Goal: Task Accomplishment & Management: Manage account settings

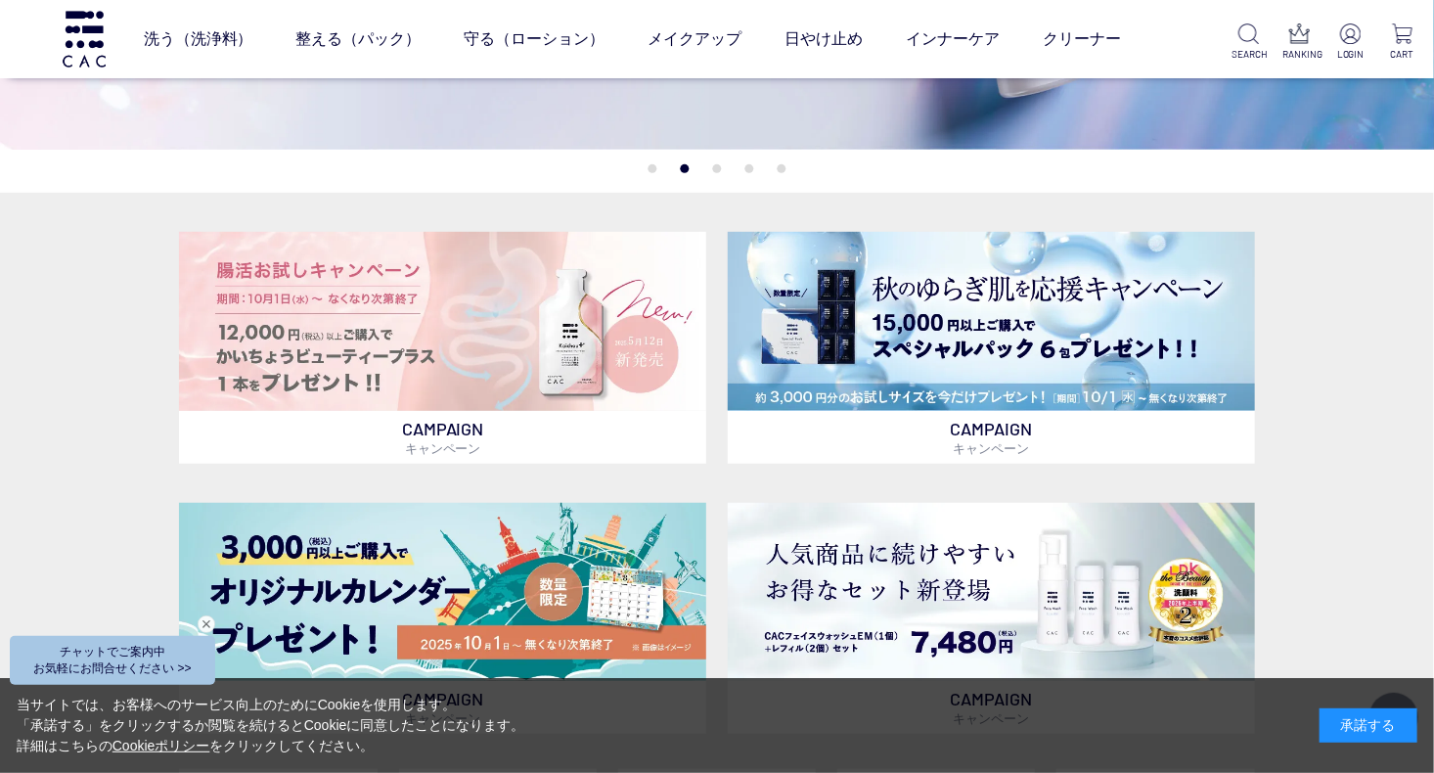
scroll to position [493, 0]
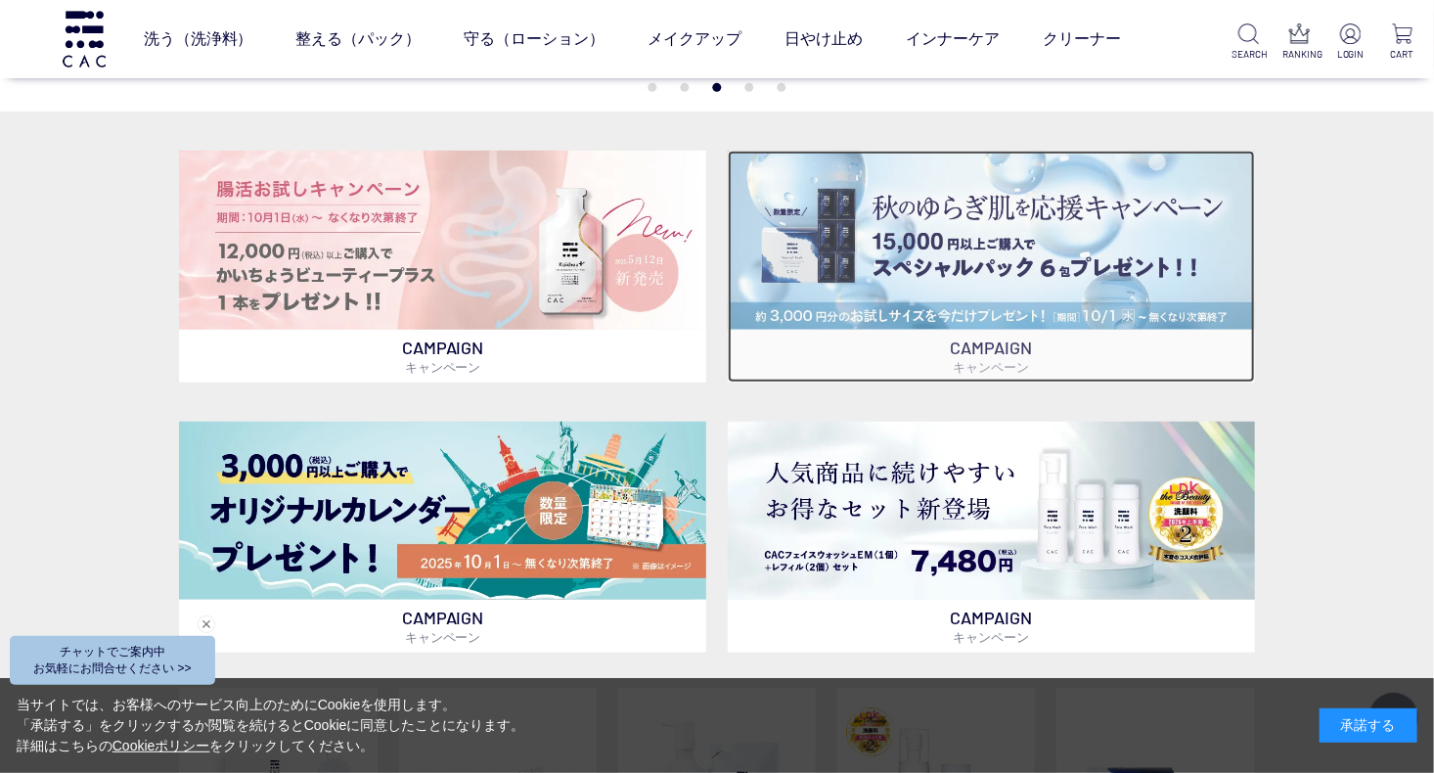
click at [974, 344] on p "CAMPAIGN キャンペーン" at bounding box center [991, 356] width 527 height 53
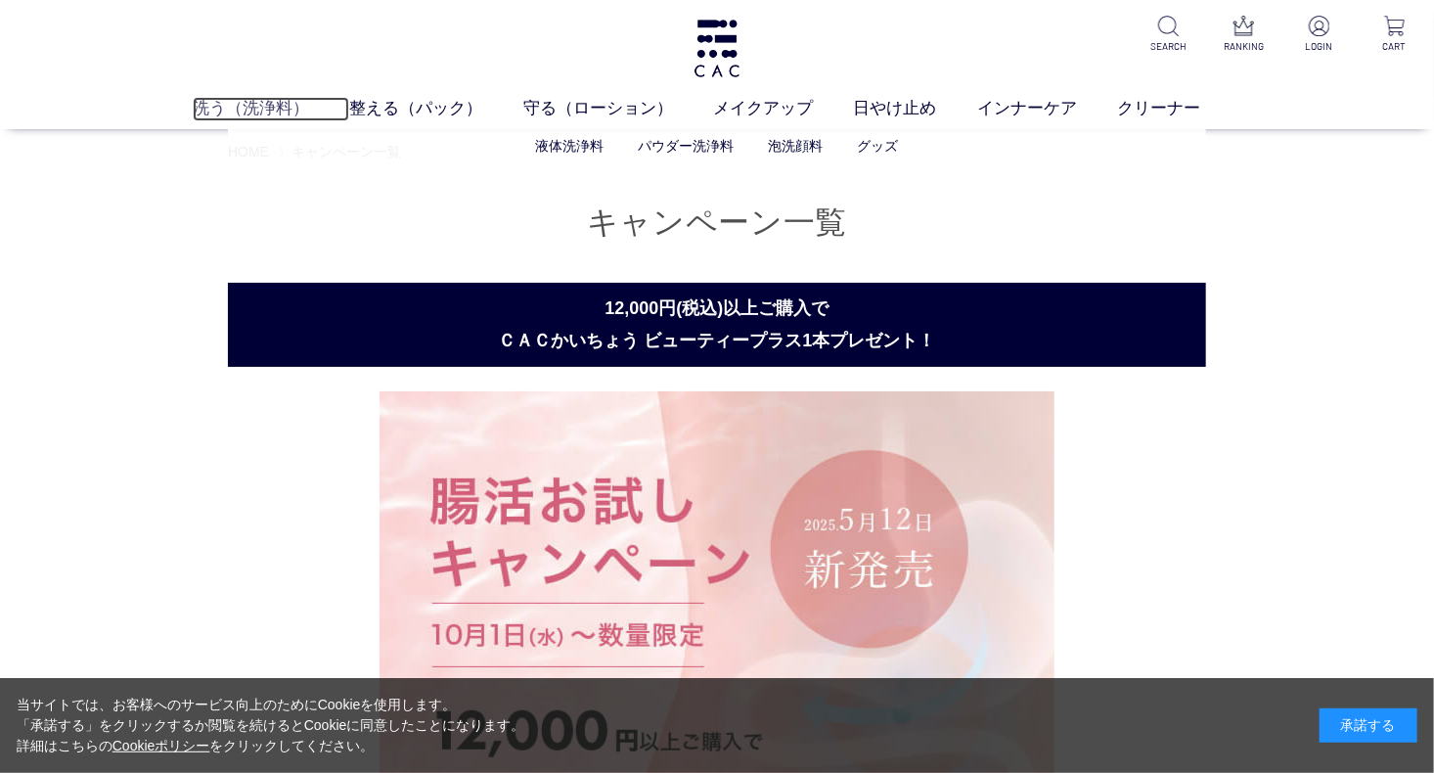
click at [286, 114] on link "洗う（洗浄料）" at bounding box center [271, 109] width 156 height 24
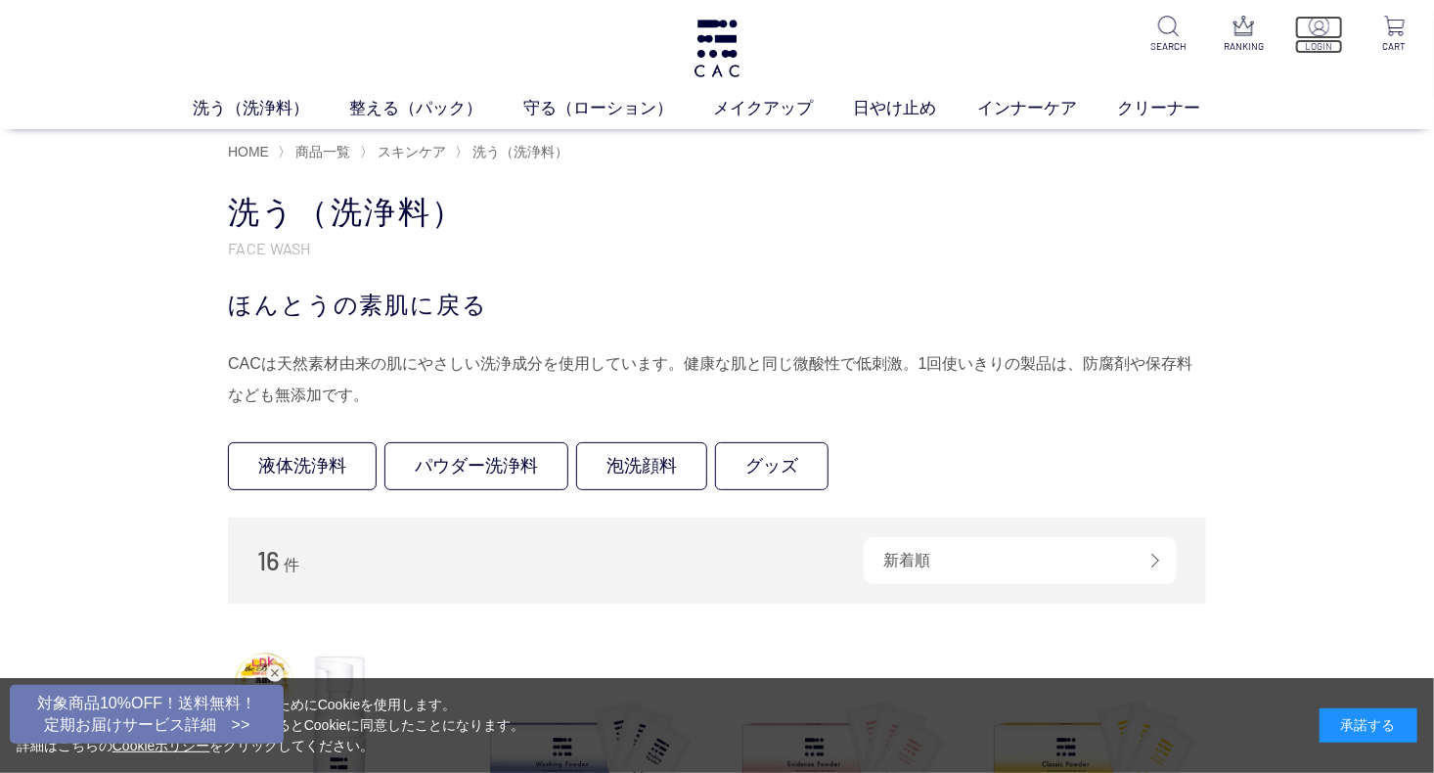
click at [1314, 41] on p "LOGIN" at bounding box center [1319, 46] width 48 height 15
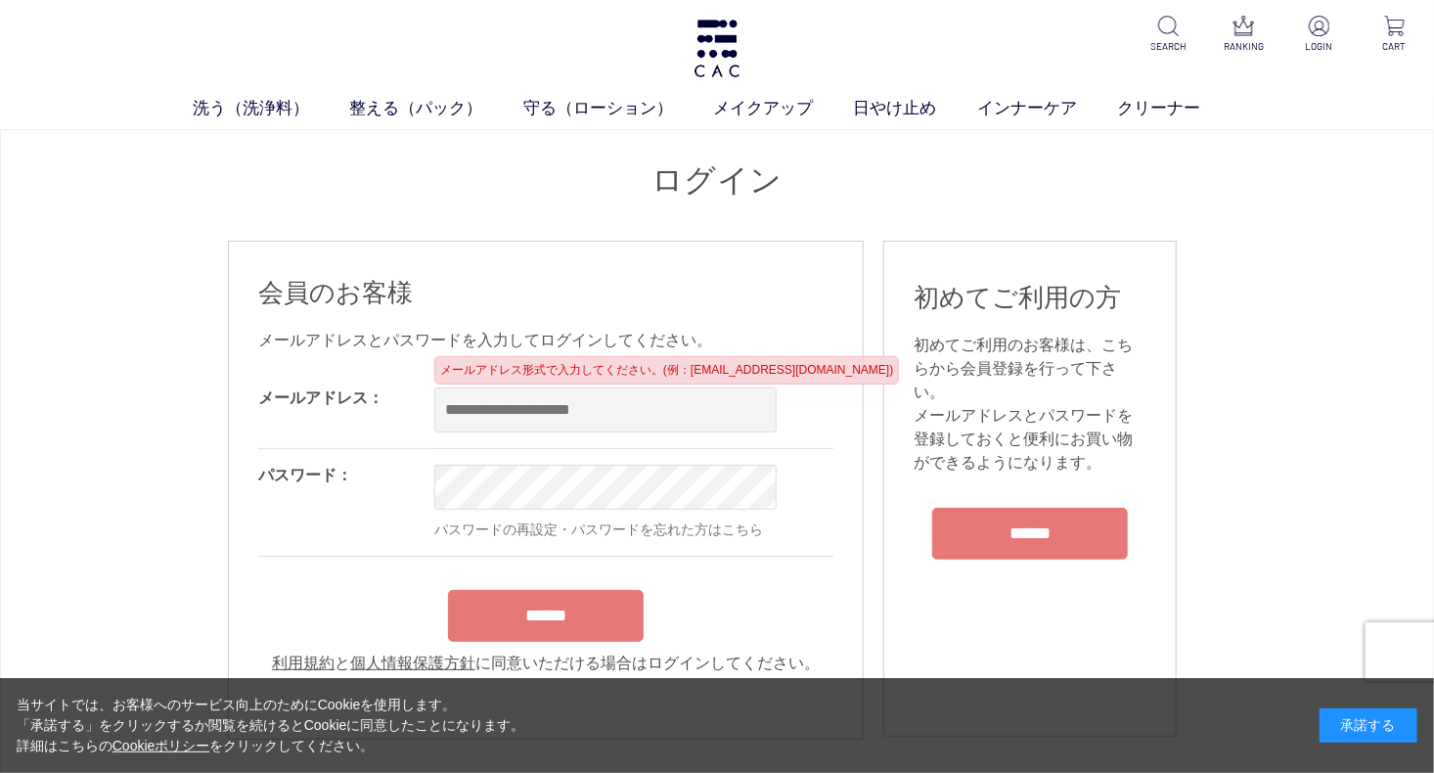
click at [556, 411] on input "email" at bounding box center [605, 409] width 342 height 45
type input "**********"
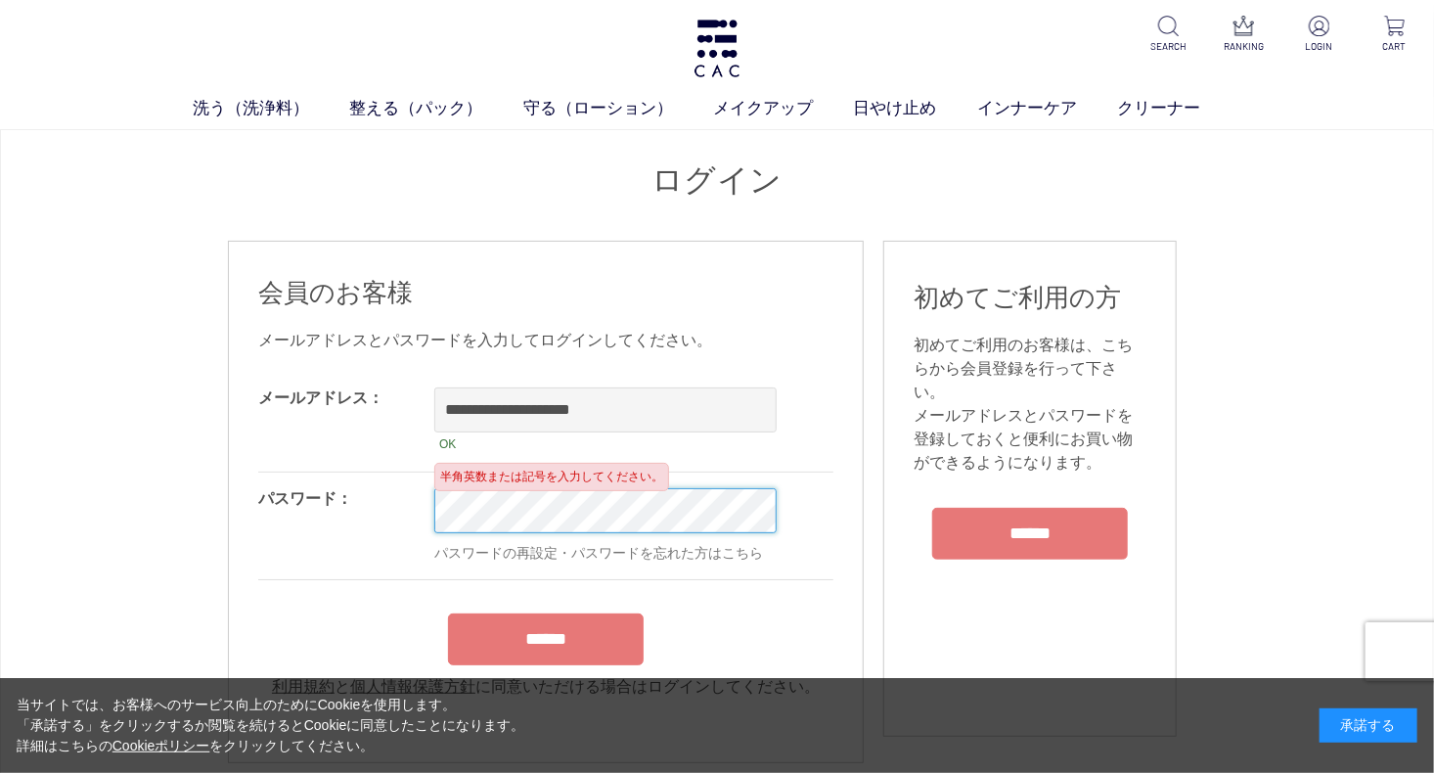
click at [448, 613] on input "******" at bounding box center [546, 639] width 196 height 52
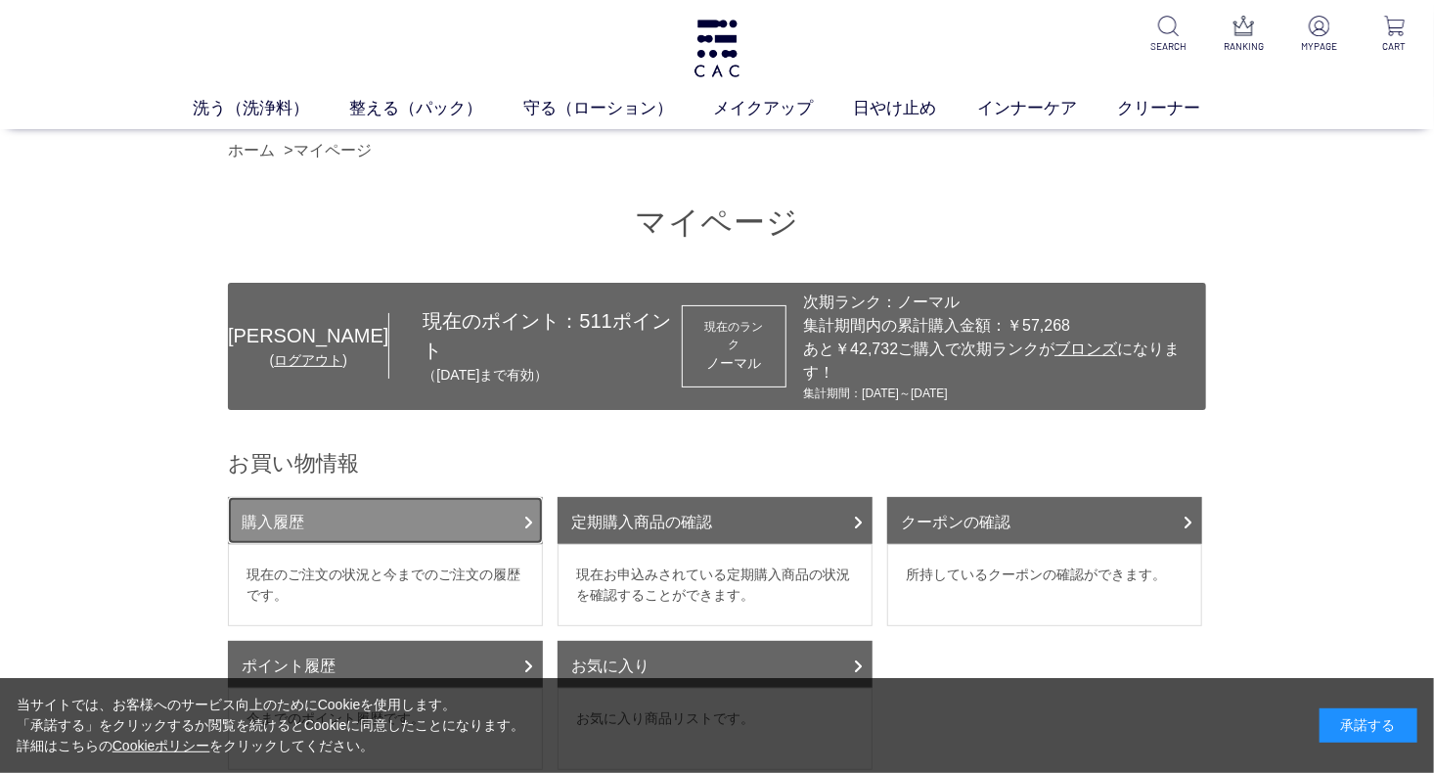
click at [458, 497] on link "購入履歴" at bounding box center [385, 520] width 315 height 47
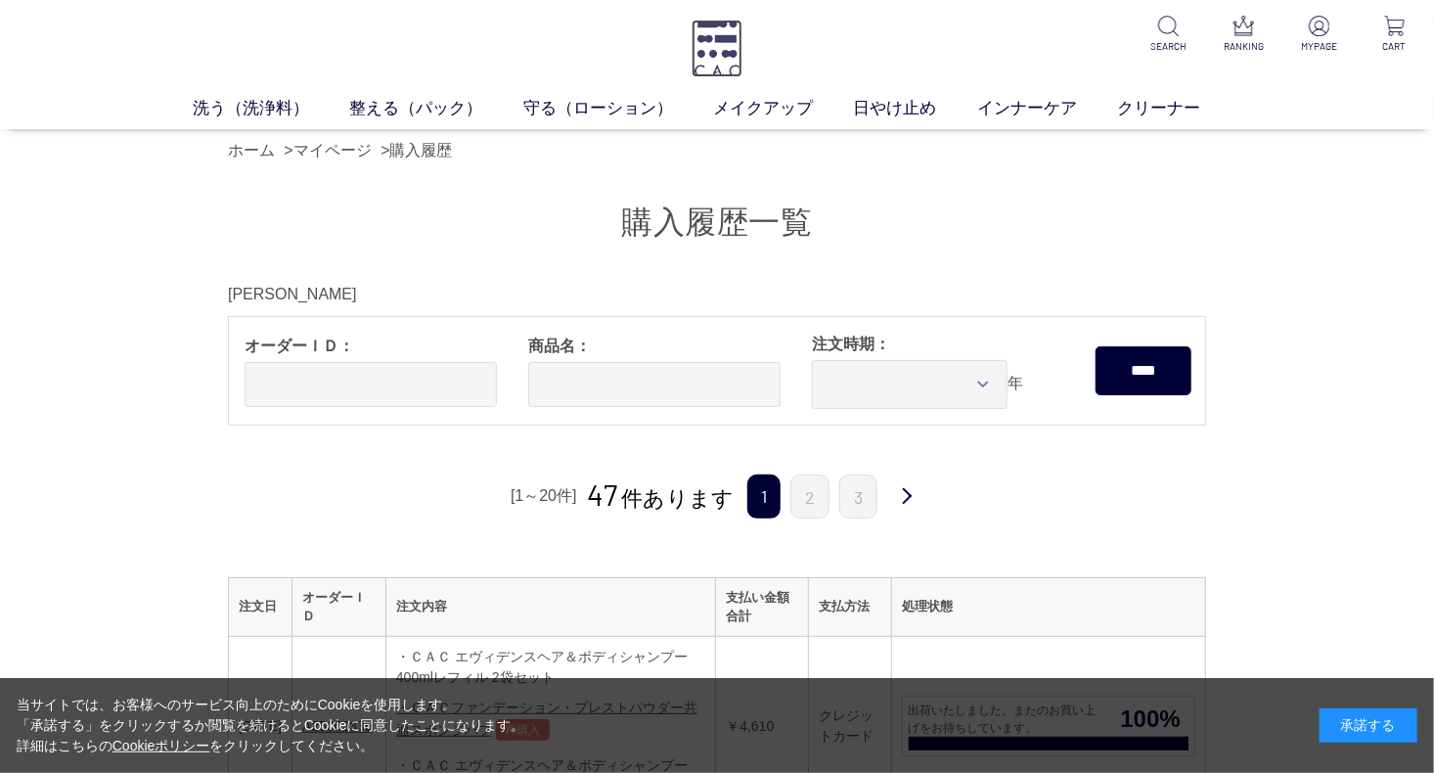
click at [702, 20] on img at bounding box center [716, 49] width 51 height 58
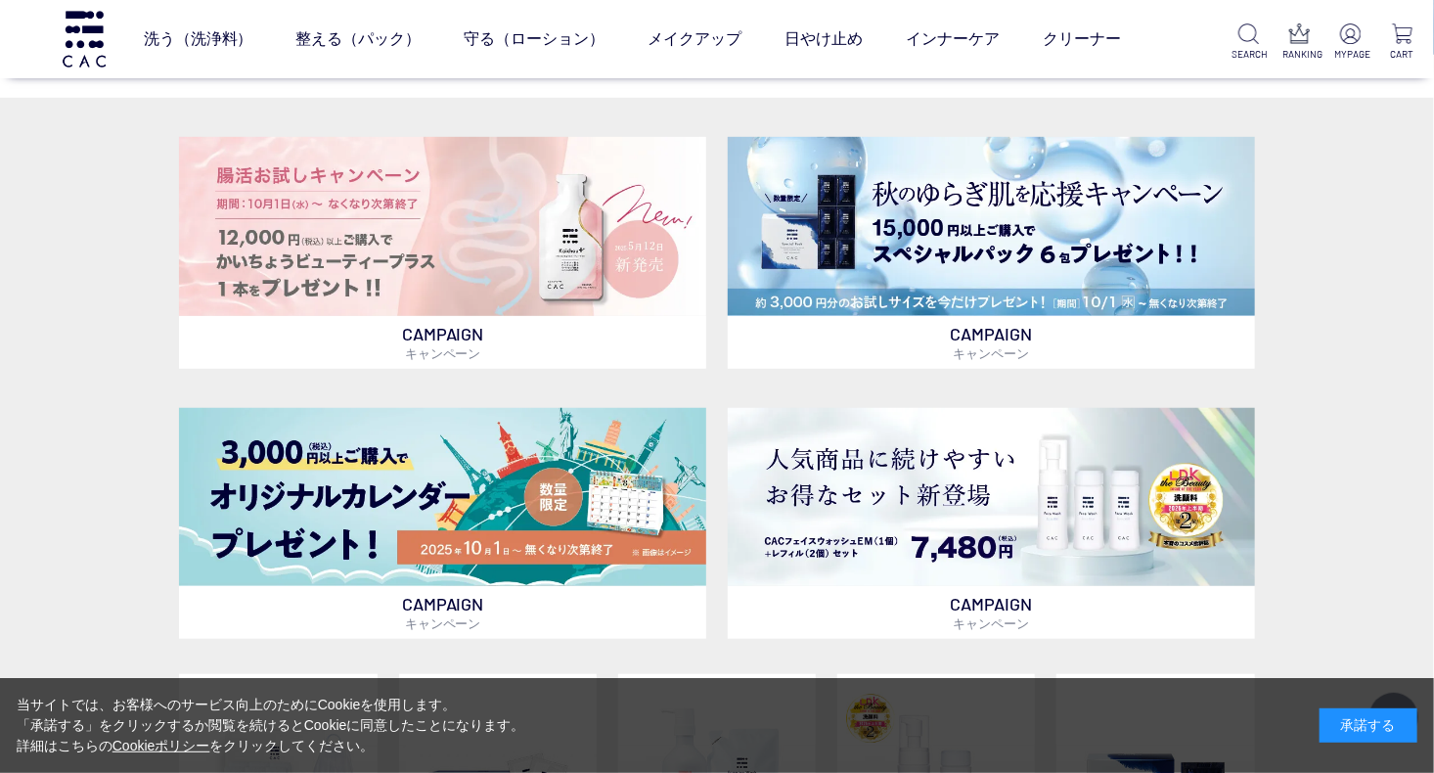
scroll to position [496, 0]
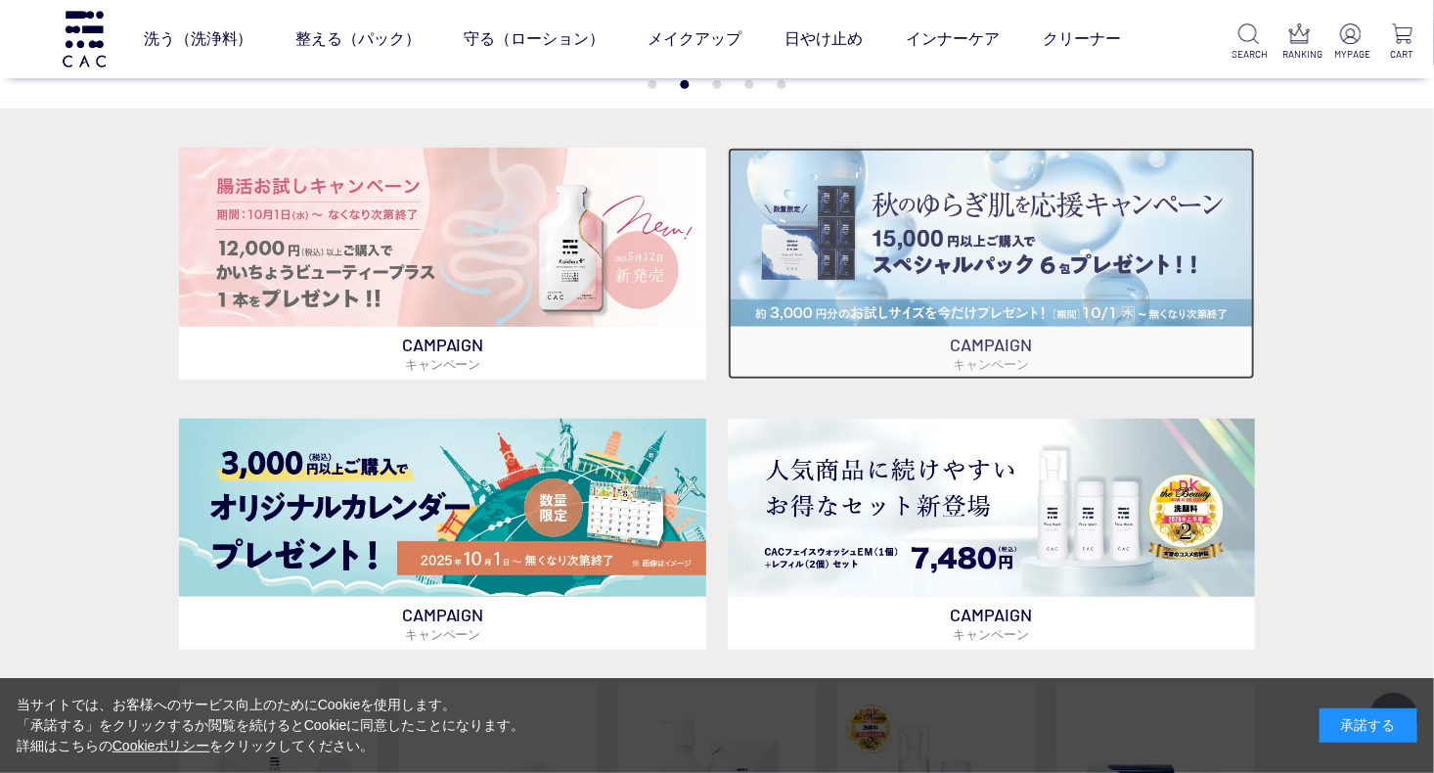
click at [1105, 234] on img at bounding box center [991, 237] width 527 height 179
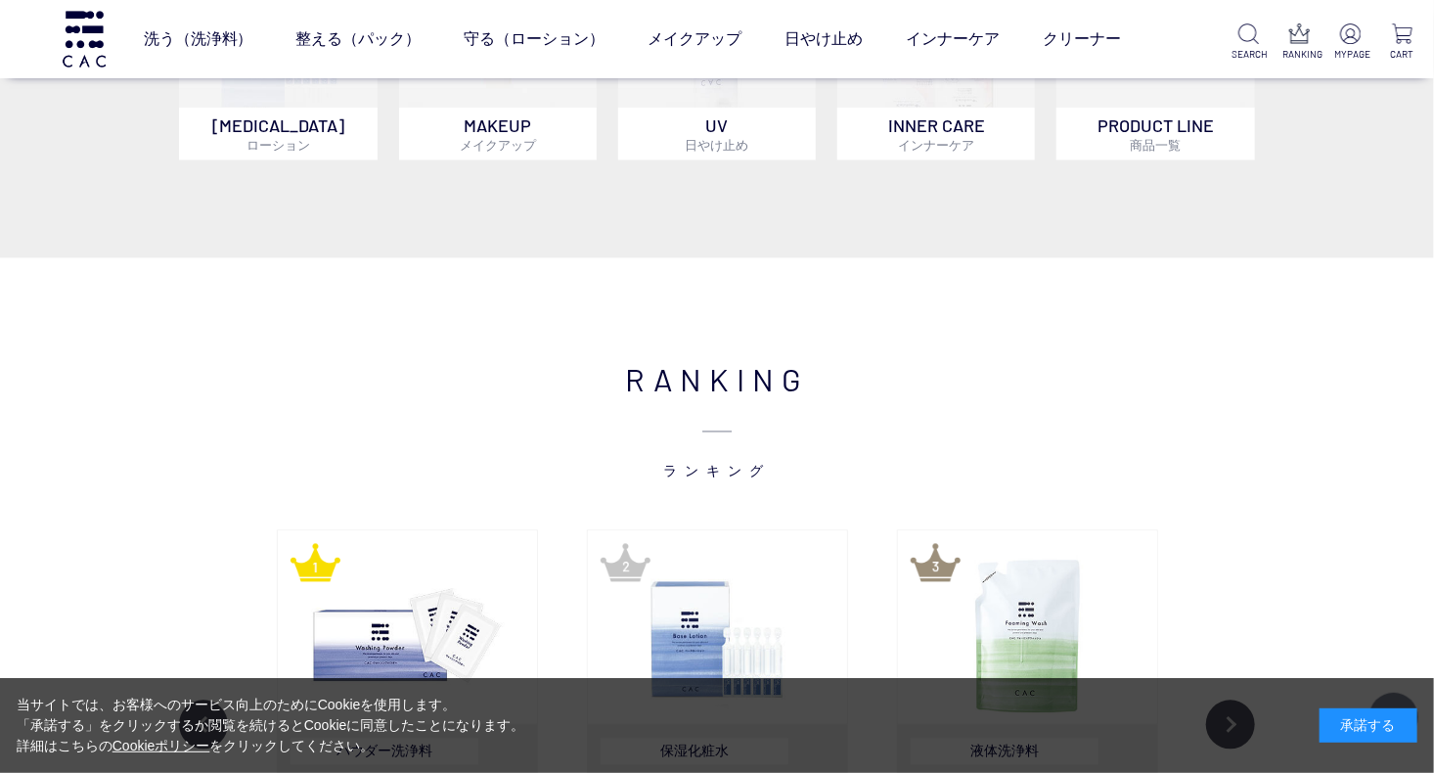
scroll to position [0, 0]
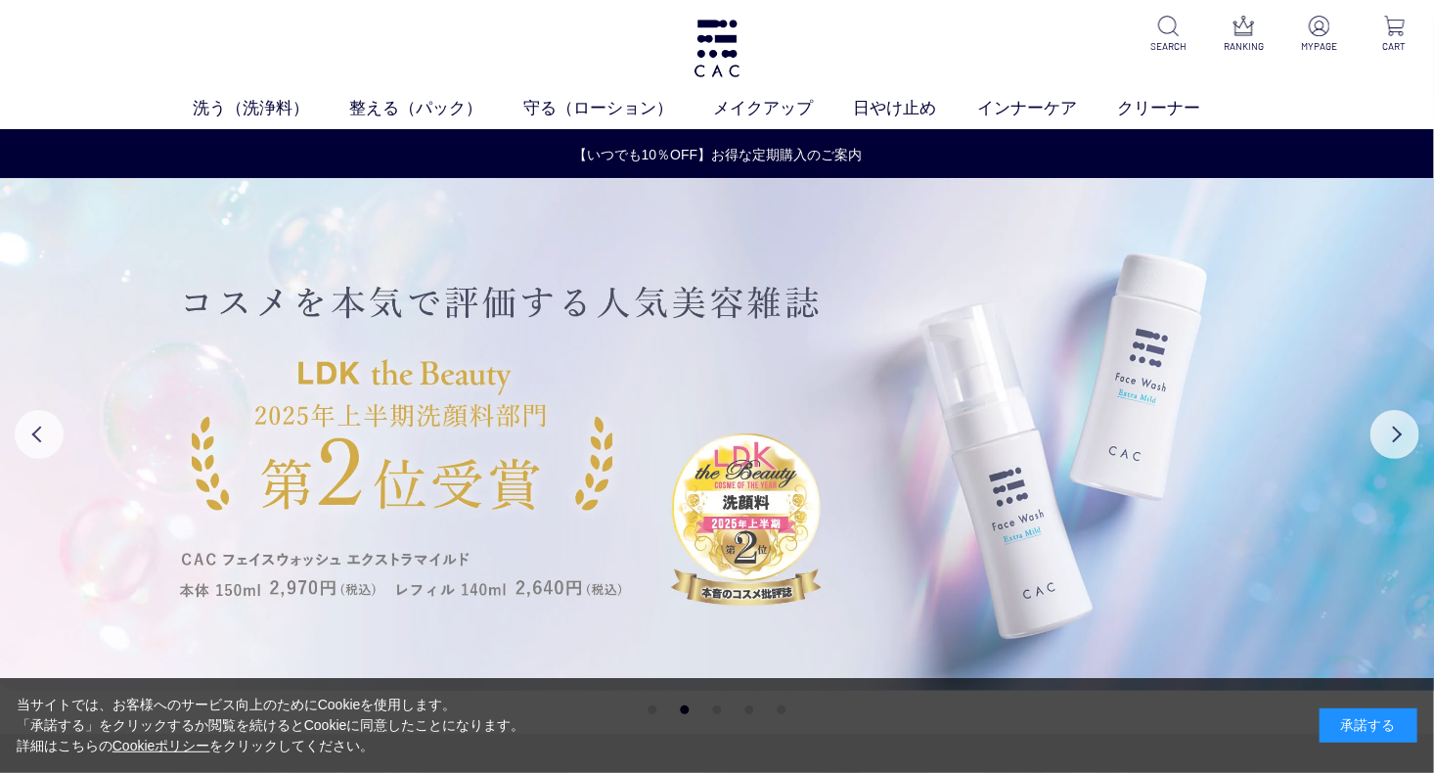
click at [818, 249] on img at bounding box center [717, 434] width 1435 height 512
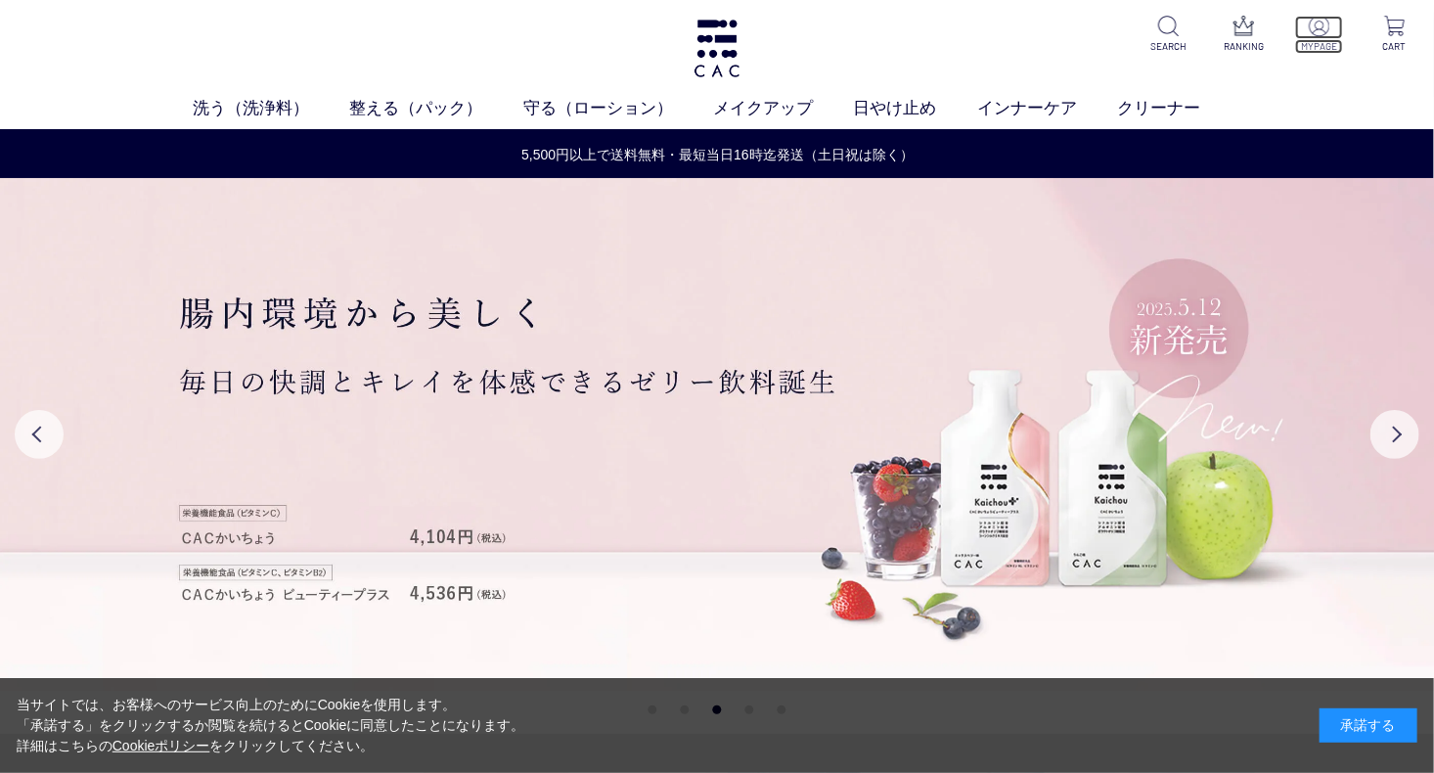
click at [1317, 30] on img at bounding box center [1318, 26] width 21 height 21
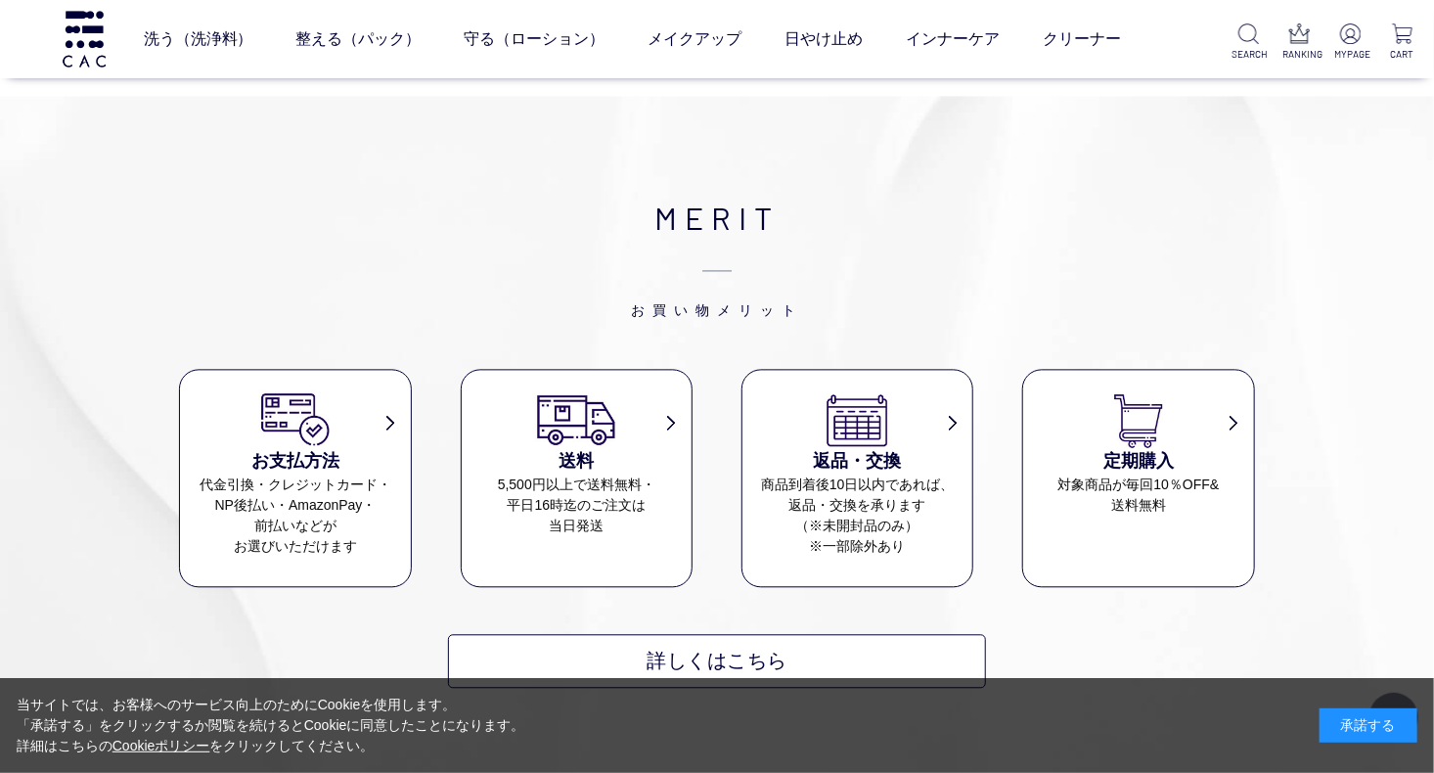
scroll to position [5441, 0]
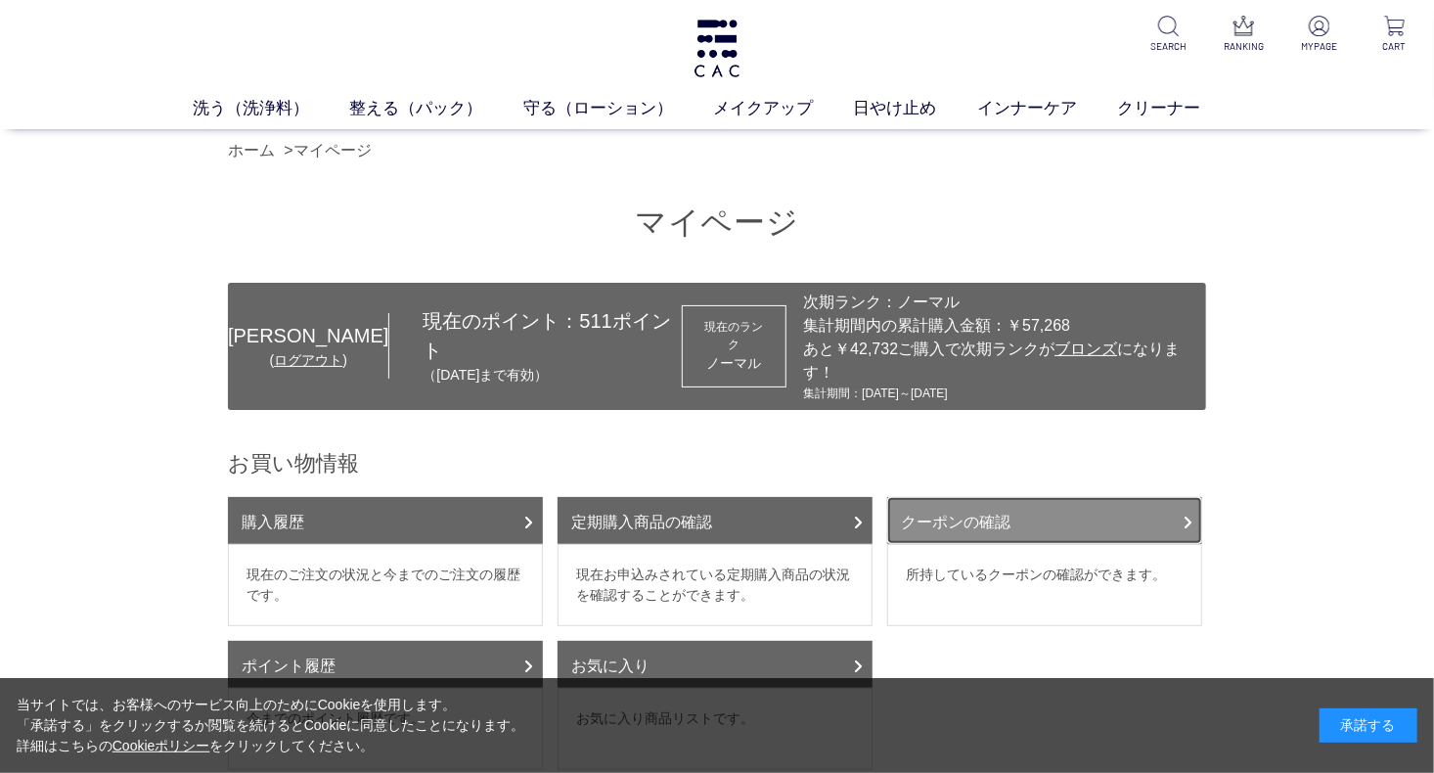
click at [1037, 505] on link "クーポンの確認" at bounding box center [1044, 520] width 315 height 47
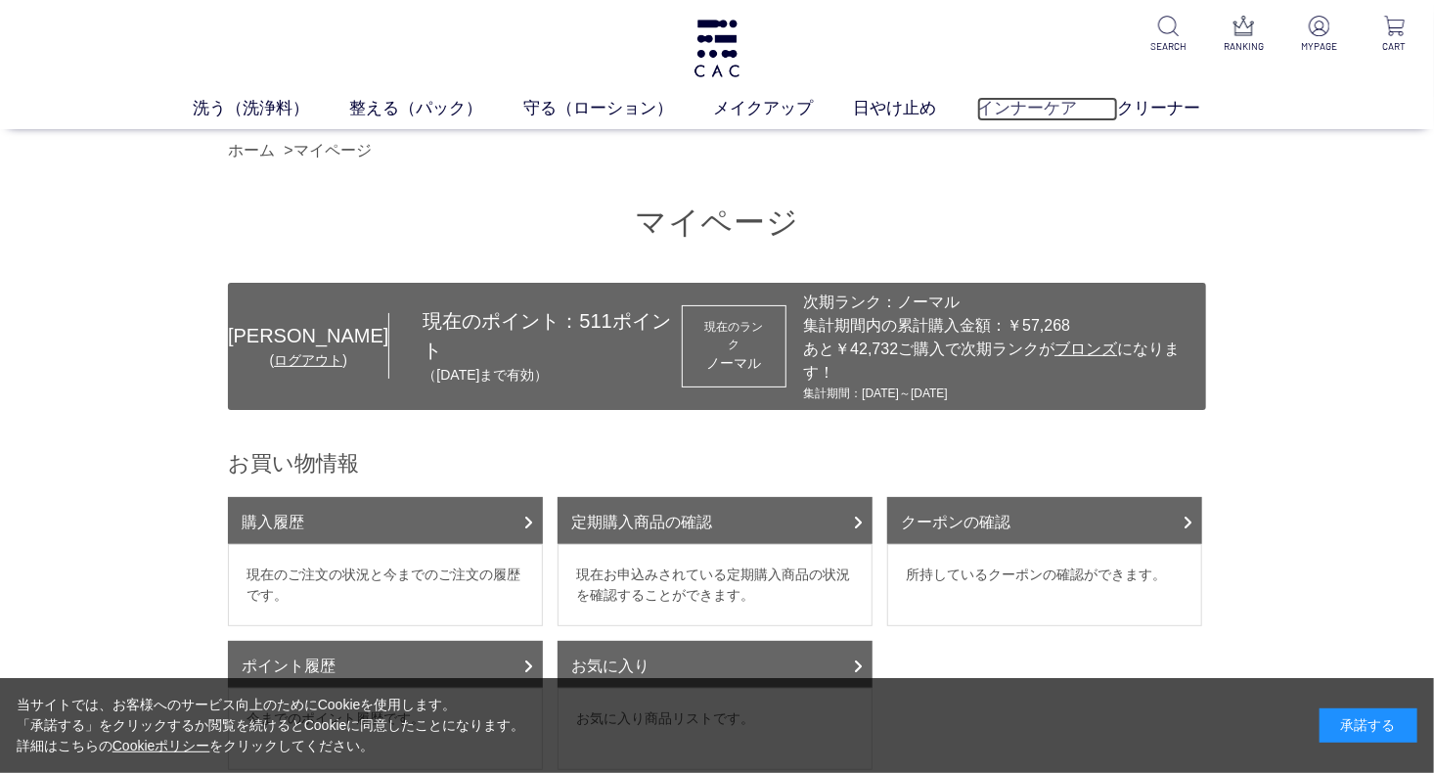
click at [1052, 115] on link "インナーケア" at bounding box center [1047, 109] width 140 height 24
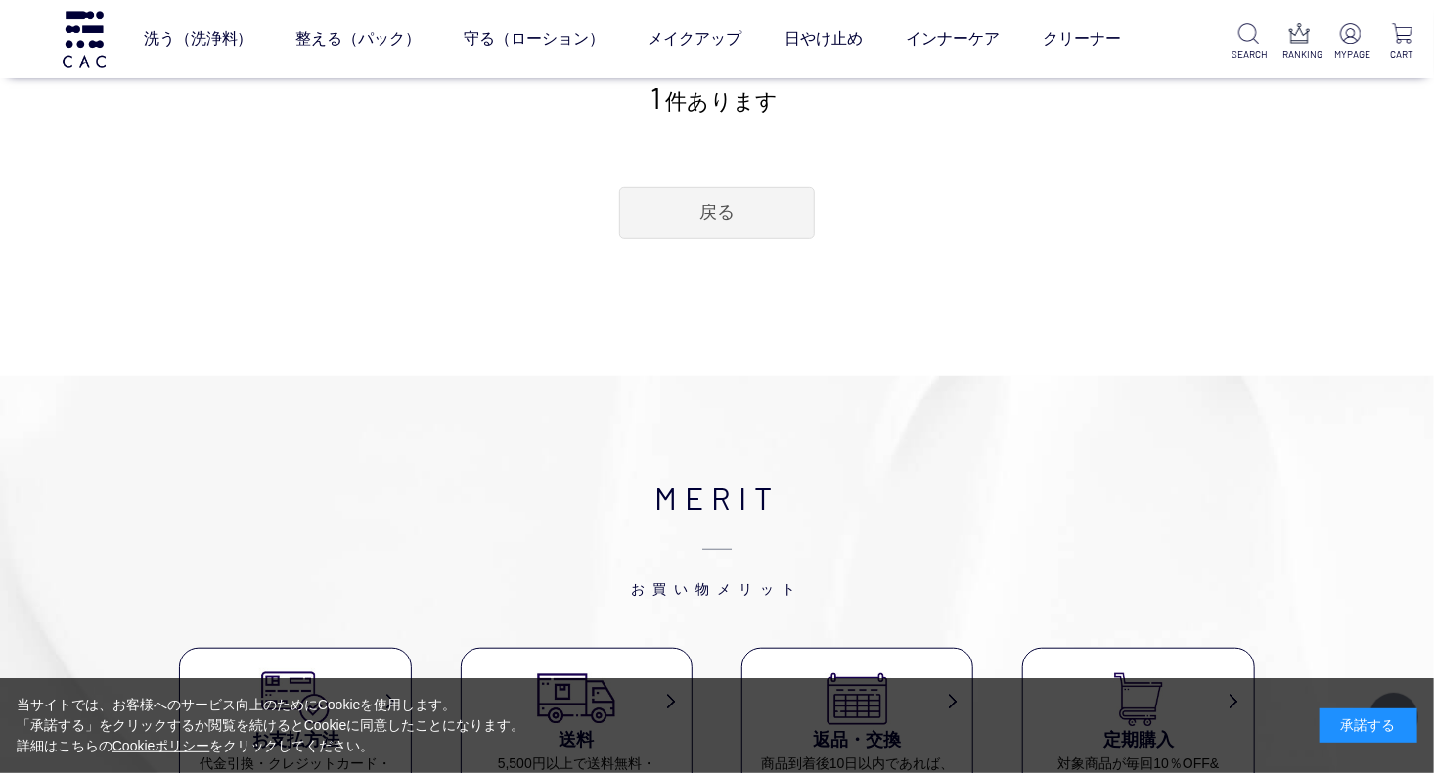
scroll to position [440, 0]
click at [700, 198] on link "戻る" at bounding box center [717, 211] width 196 height 52
